Goal: Task Accomplishment & Management: Complete application form

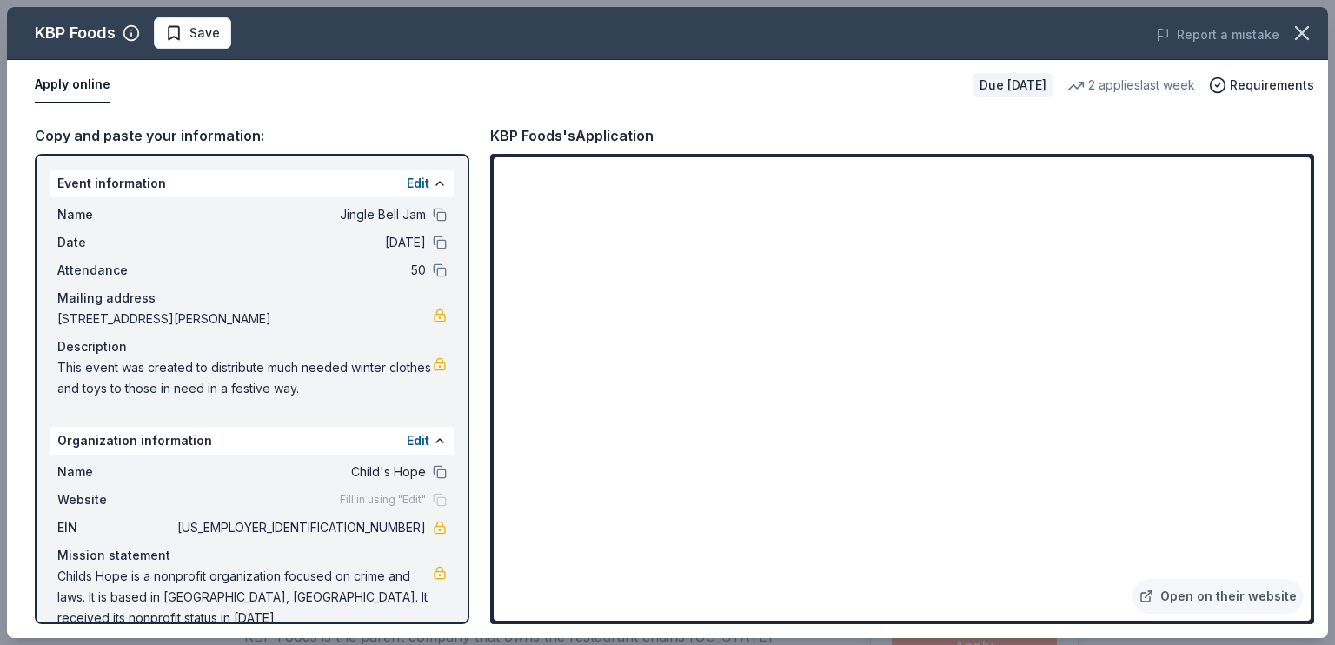
scroll to position [340, 0]
click at [104, 134] on div "Copy and paste your information:" at bounding box center [252, 135] width 435 height 23
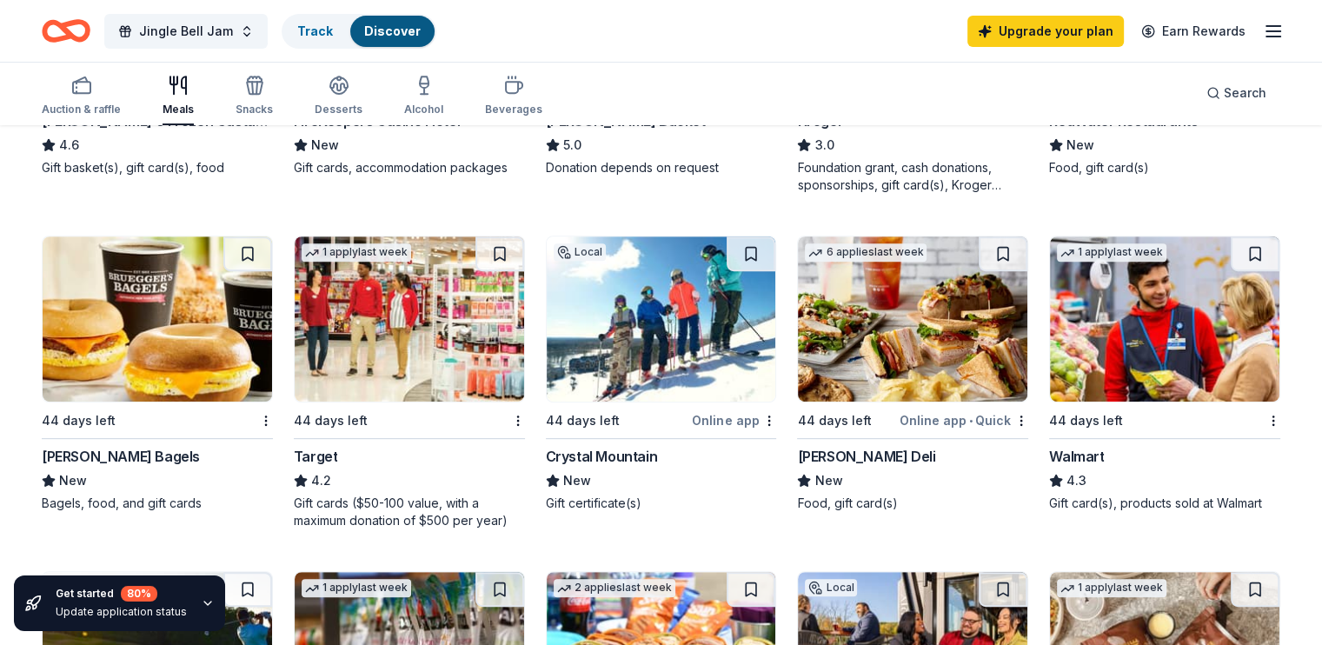
scroll to position [758, 0]
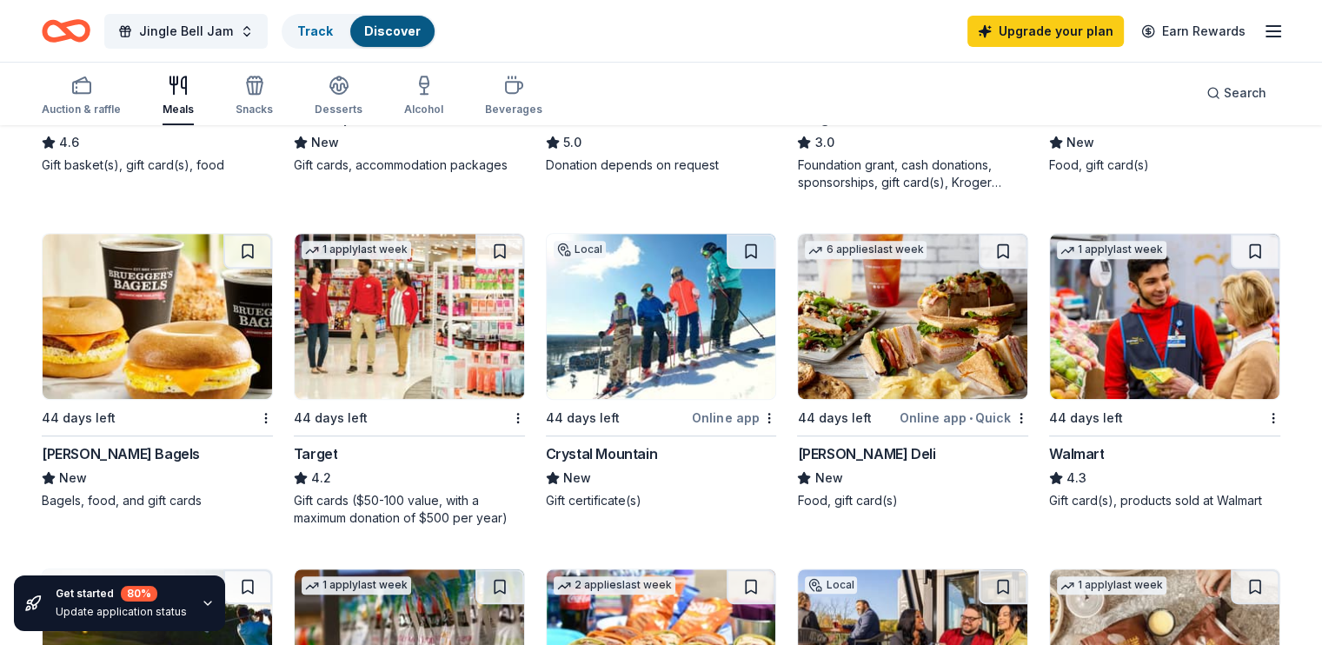
click at [353, 430] on div "1 apply last week 44 days left Target 4.2 Gift cards ($50-100 value, with a max…" at bounding box center [409, 380] width 231 height 294
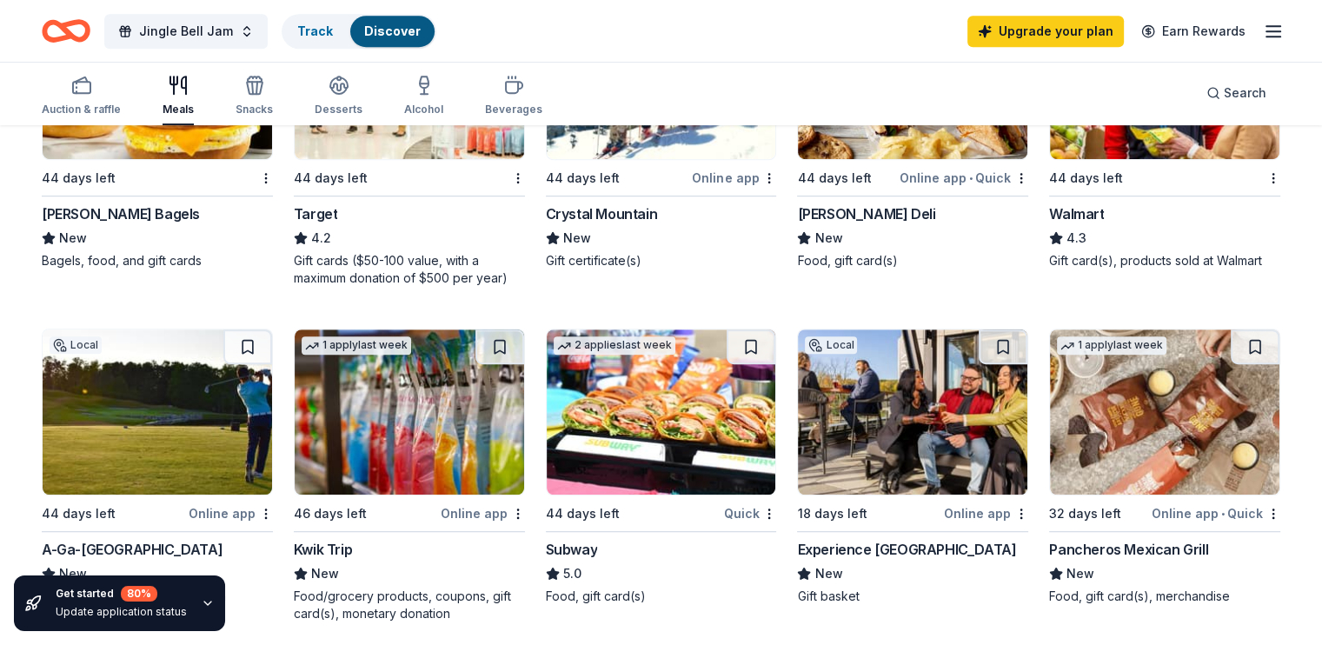
scroll to position [776, 0]
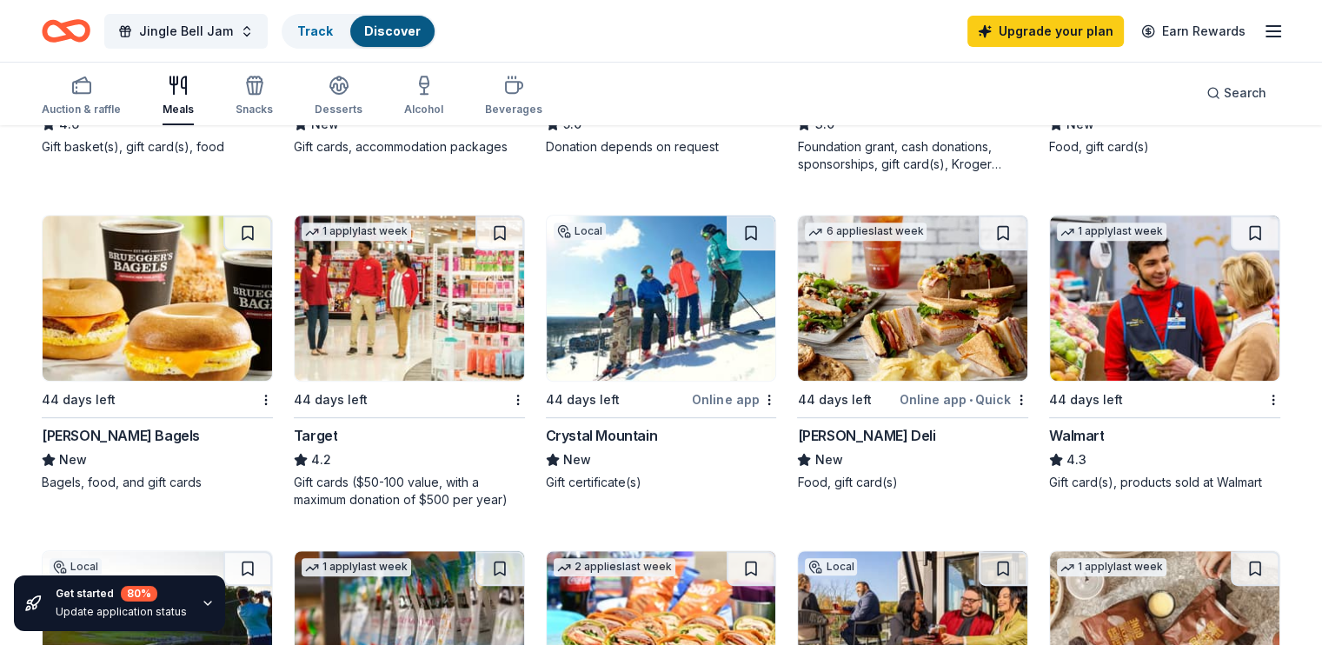
click at [1068, 429] on div "Walmart" at bounding box center [1076, 435] width 55 height 21
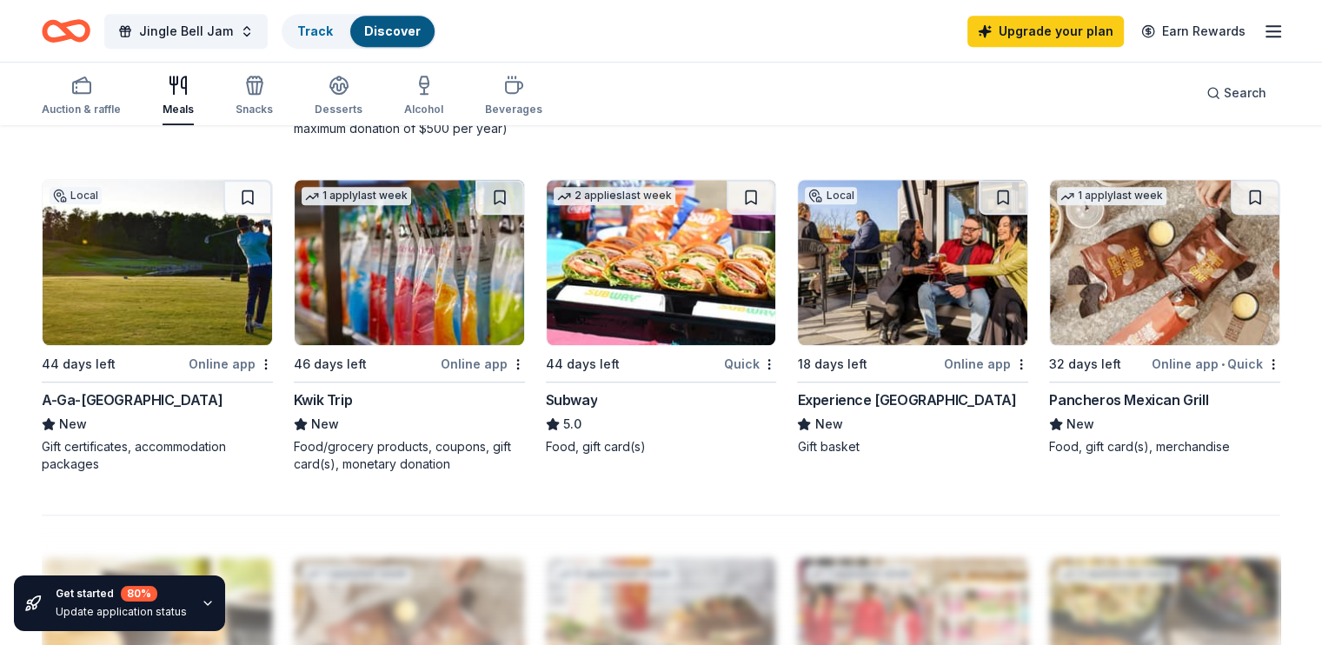
scroll to position [1156, 0]
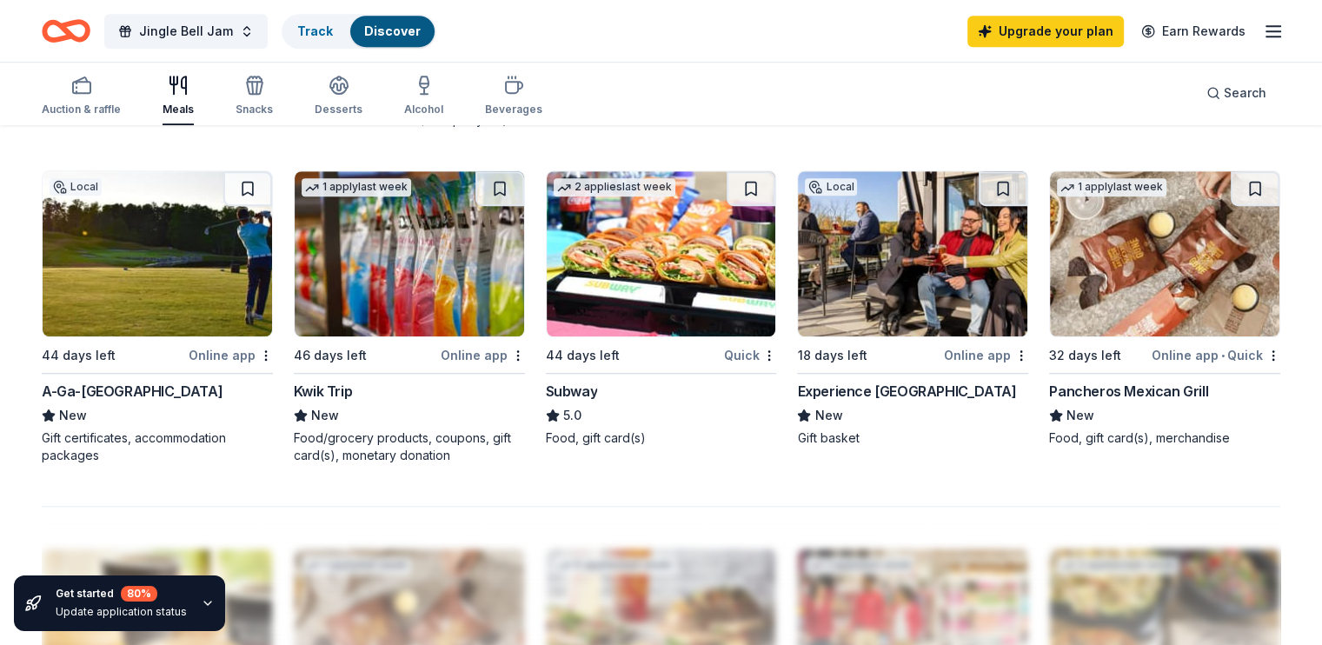
click at [581, 390] on div "Subway" at bounding box center [572, 391] width 52 height 21
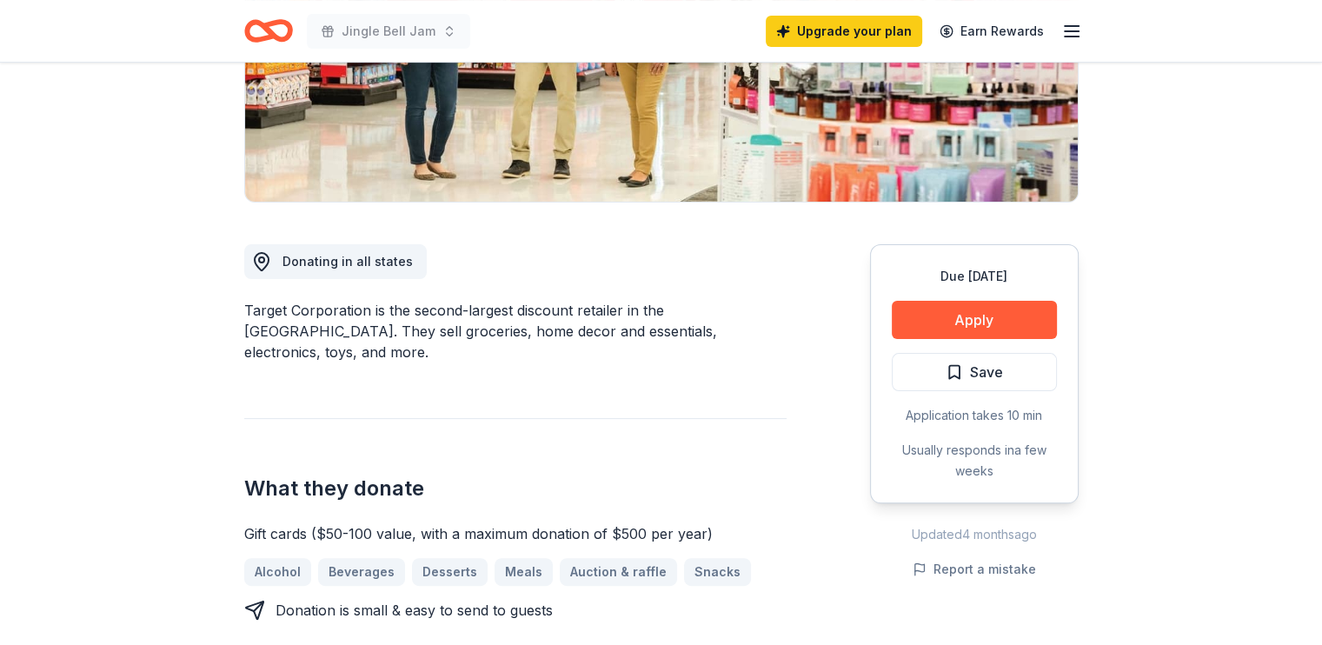
scroll to position [336, 0]
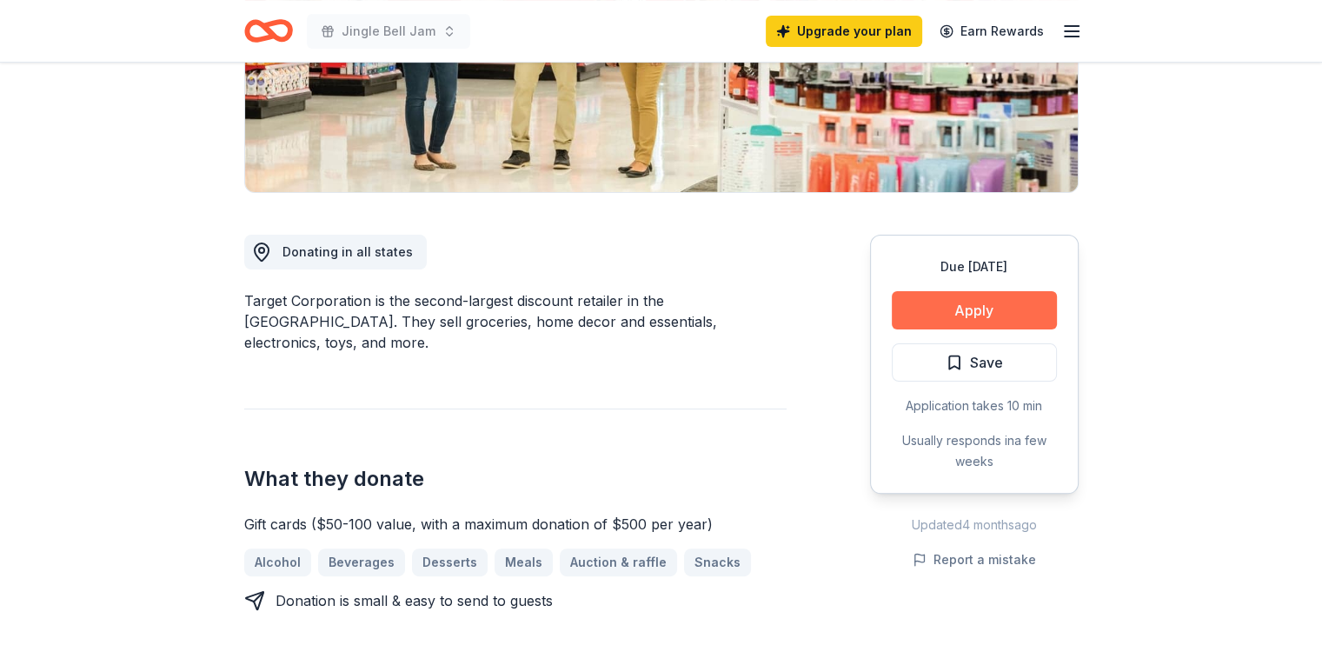
click at [966, 312] on button "Apply" at bounding box center [974, 310] width 165 height 38
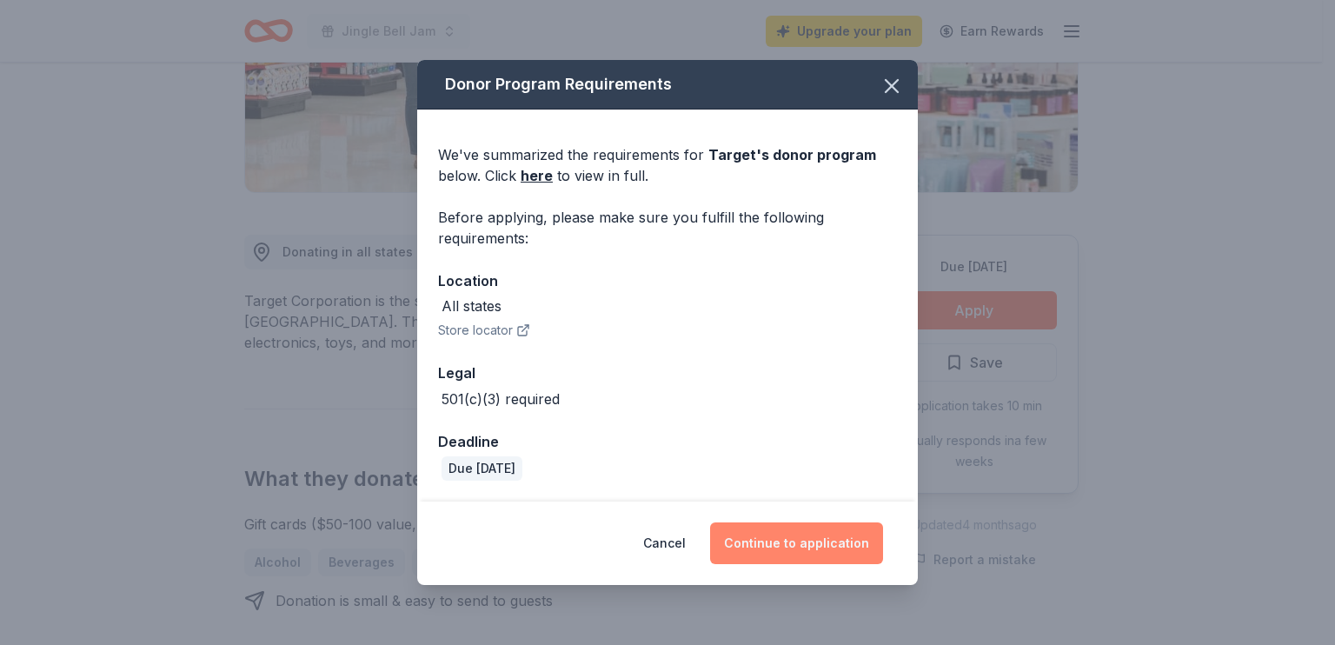
click at [782, 545] on button "Continue to application" at bounding box center [796, 544] width 173 height 42
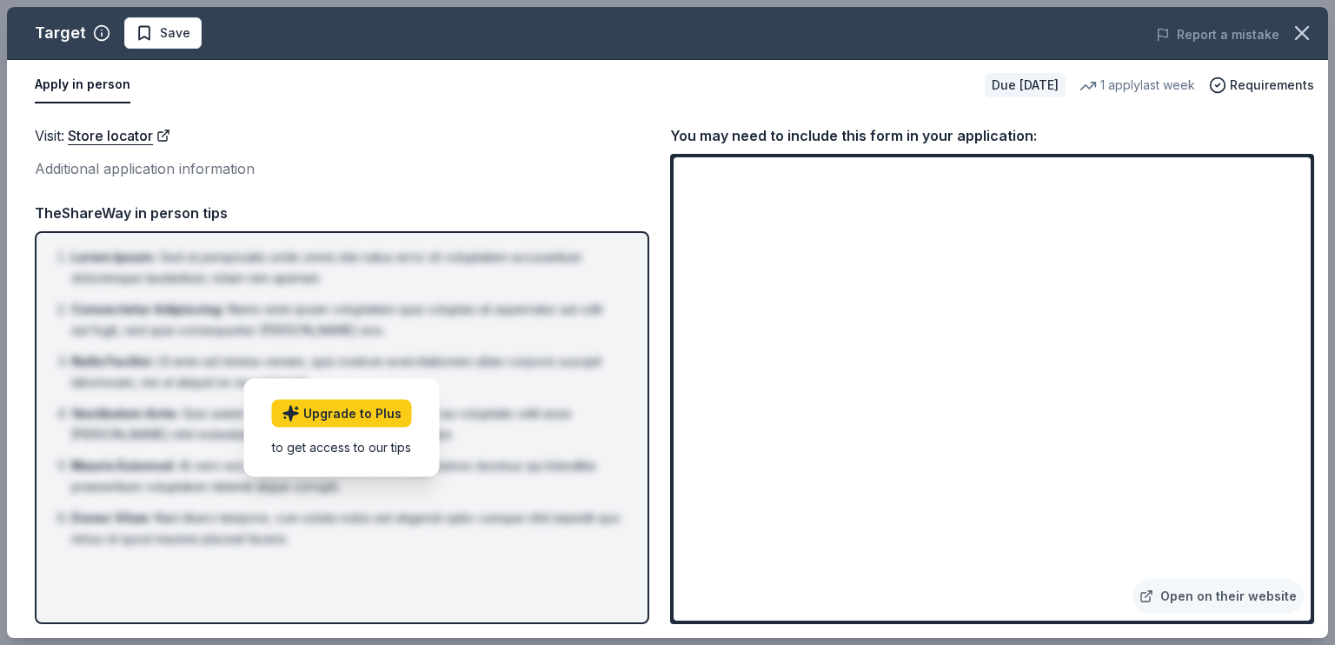
drag, startPoint x: 1311, startPoint y: 435, endPoint x: 1311, endPoint y: 507, distance: 72.2
click at [1311, 507] on div "Open on their website" at bounding box center [992, 389] width 644 height 470
click at [1215, 587] on link "Open on their website" at bounding box center [1218, 596] width 171 height 35
click at [1300, 36] on icon "button" at bounding box center [1302, 33] width 12 height 12
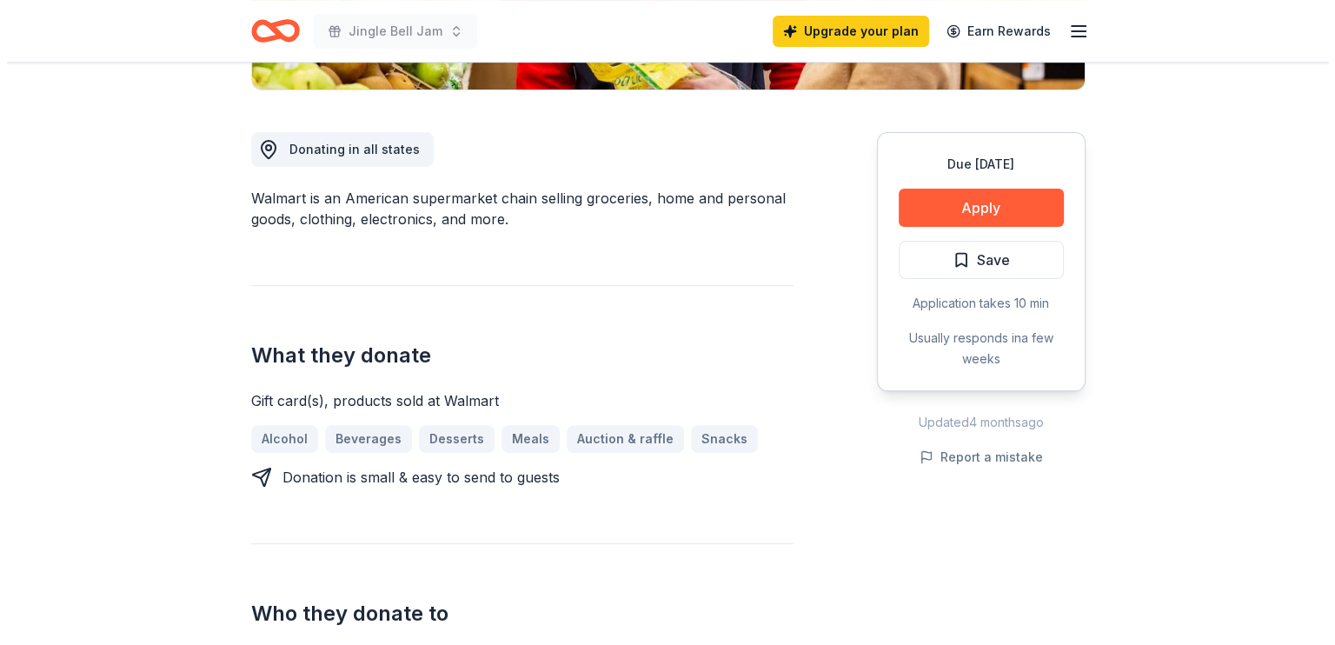
scroll to position [450, 0]
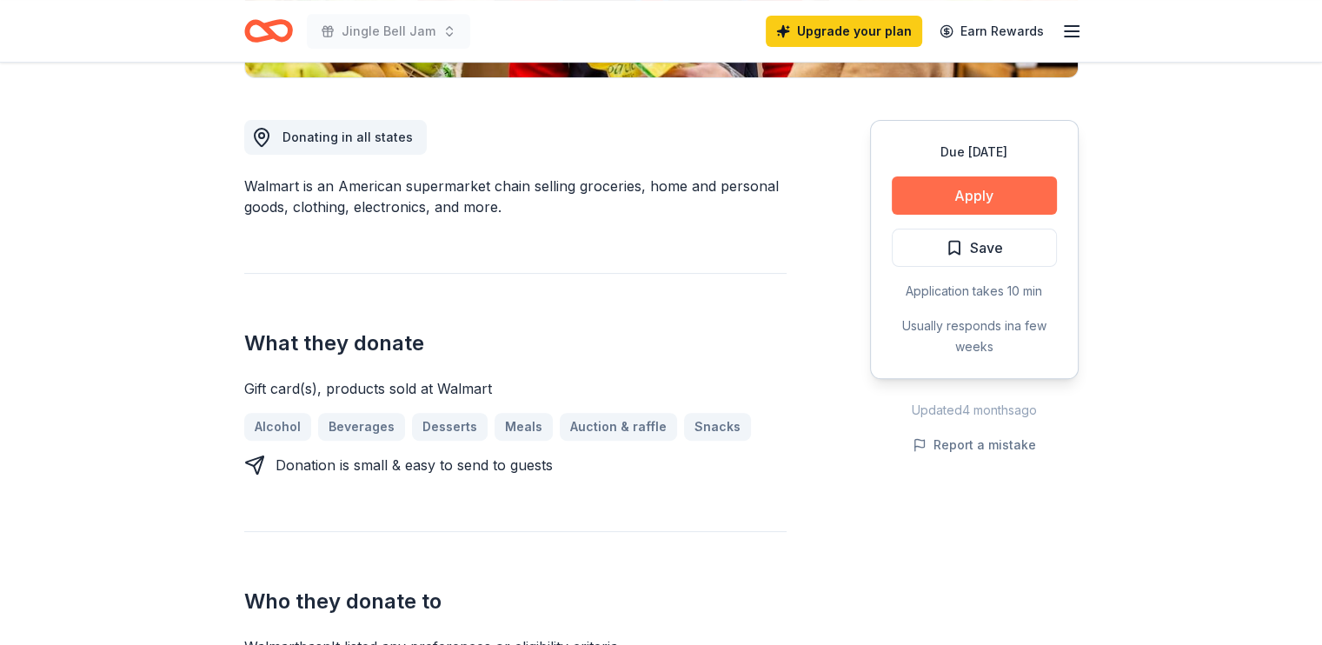
click at [1011, 193] on button "Apply" at bounding box center [974, 195] width 165 height 38
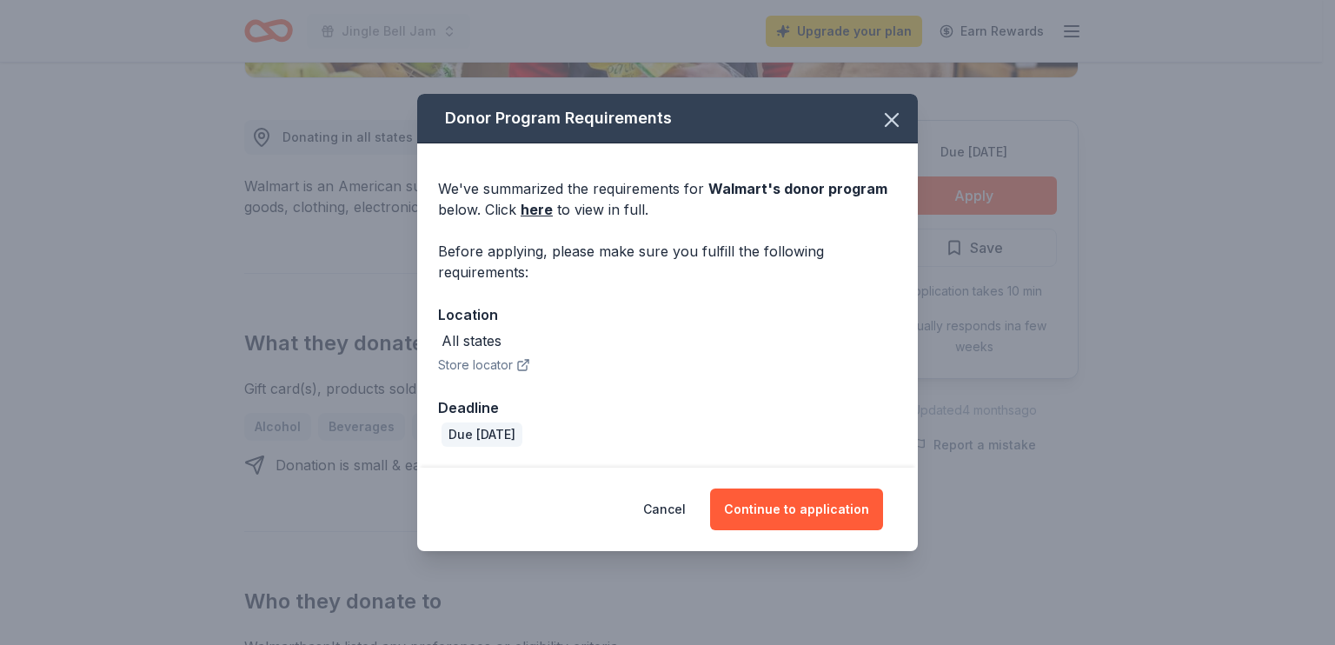
click at [776, 332] on div "All states" at bounding box center [667, 340] width 459 height 21
click at [772, 512] on button "Continue to application" at bounding box center [796, 510] width 173 height 42
